Goal: Task Accomplishment & Management: Use online tool/utility

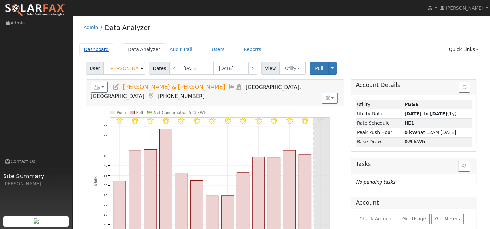
click at [100, 53] on link "Dashboard" at bounding box center [96, 50] width 34 height 12
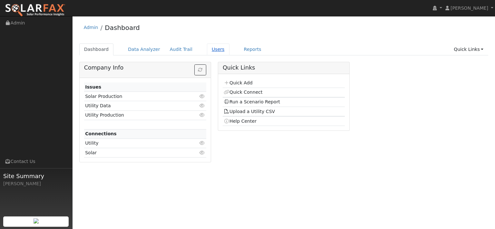
click at [229, 55] on link "Users" at bounding box center [218, 50] width 23 height 12
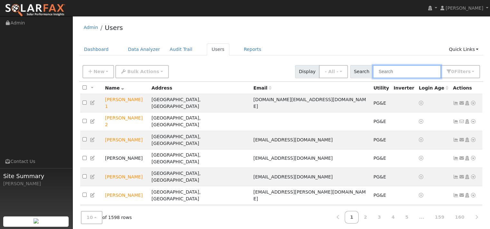
paste input "[PERSON_NAME]"
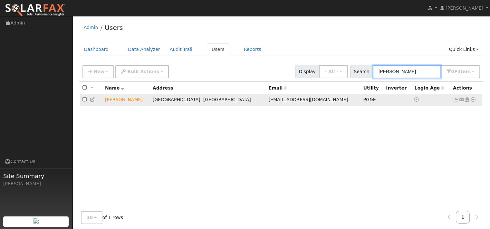
type input "[PERSON_NAME]"
click at [470, 102] on icon at bounding box center [473, 99] width 6 height 5
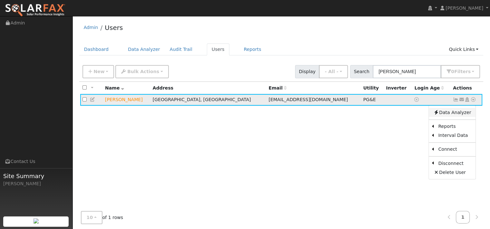
click at [454, 117] on link "Data Analyzer" at bounding box center [452, 112] width 47 height 9
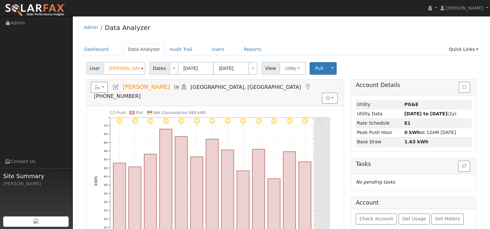
click at [250, 31] on div "Admin Data Analyzer" at bounding box center [281, 29] width 404 height 20
click at [100, 90] on icon "button" at bounding box center [97, 87] width 6 height 5
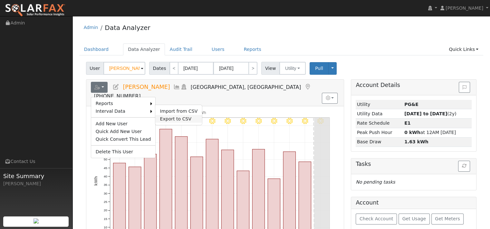
click at [193, 123] on link "Export to CSV" at bounding box center [178, 119] width 47 height 8
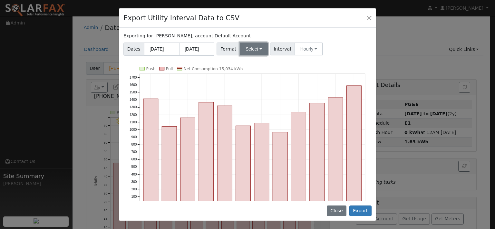
click at [266, 55] on button "Select" at bounding box center [254, 49] width 28 height 13
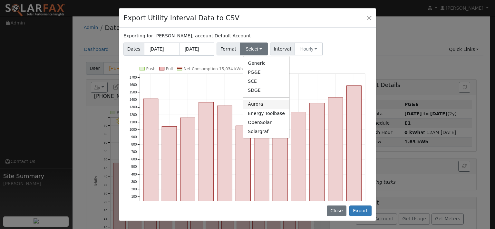
click at [262, 109] on link "Aurora" at bounding box center [266, 104] width 46 height 9
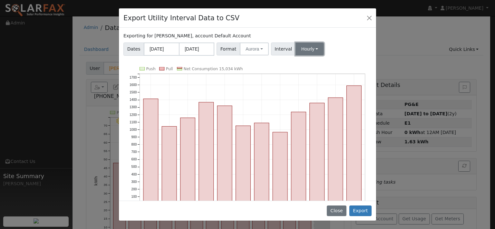
click at [320, 55] on button "Hourly" at bounding box center [310, 49] width 28 height 13
click at [320, 68] on link "15 Minute" at bounding box center [321, 63] width 45 height 9
click at [359, 206] on button "Export" at bounding box center [360, 211] width 22 height 11
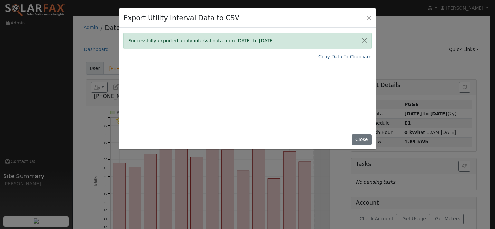
click at [324, 60] on link "Copy Data To Clipboard" at bounding box center [344, 56] width 53 height 7
click at [330, 60] on link "Copy Data To Clipboard" at bounding box center [344, 56] width 53 height 7
